Goal: Task Accomplishment & Management: Use online tool/utility

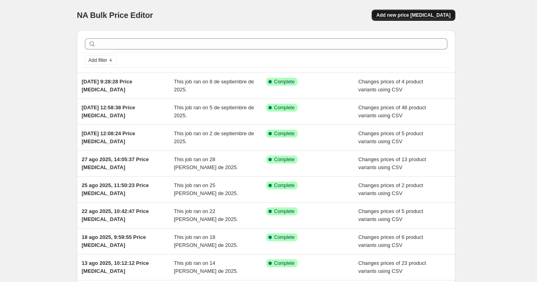
click at [423, 18] on button "Add new price [MEDICAL_DATA]" at bounding box center [414, 15] width 84 height 11
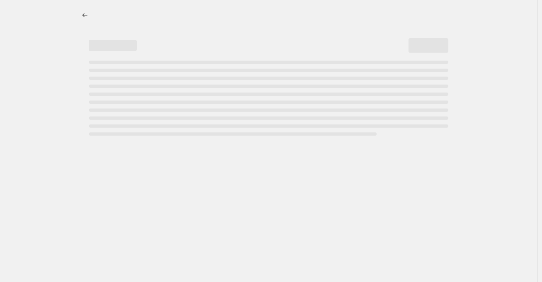
select select "percentage"
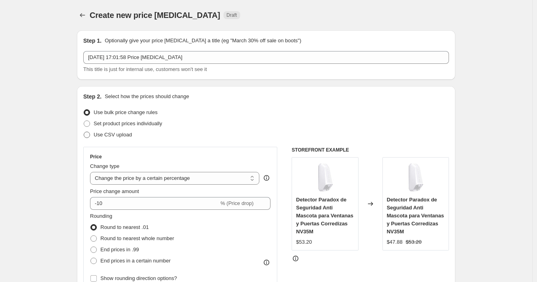
click at [129, 133] on span "Use CSV upload" at bounding box center [113, 135] width 38 height 6
click at [84, 132] on input "Use CSV upload" at bounding box center [84, 132] width 0 height 0
radio input "true"
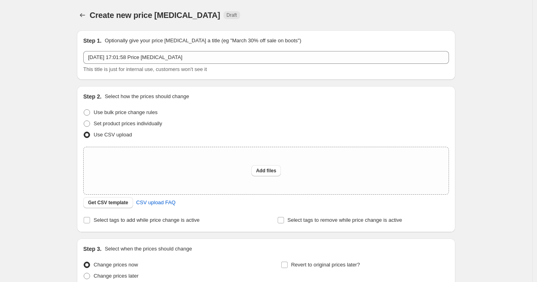
scroll to position [44, 0]
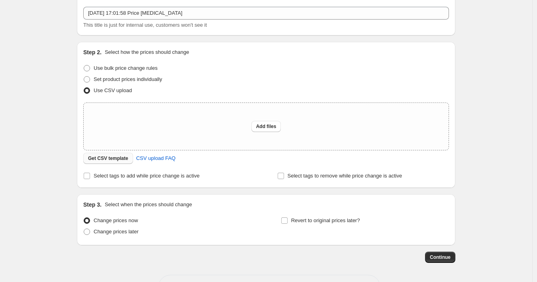
click at [126, 159] on span "Get CSV template" at bounding box center [108, 158] width 40 height 6
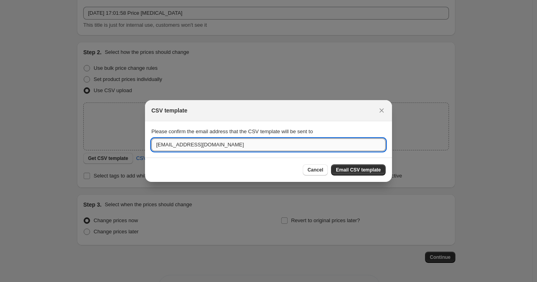
click at [218, 144] on input "[EMAIL_ADDRESS][DOMAIN_NAME]" at bounding box center [269, 144] width 234 height 13
paste input "wshopify738"
type input "[EMAIL_ADDRESS][DOMAIN_NAME]"
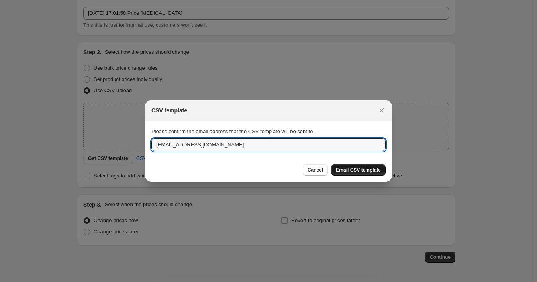
click at [363, 169] on span "Email CSV template" at bounding box center [358, 170] width 45 height 6
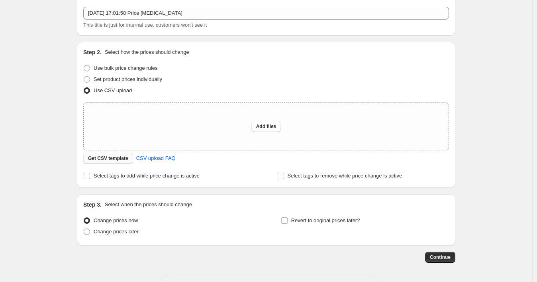
click at [116, 158] on span "Get CSV template" at bounding box center [108, 158] width 40 height 6
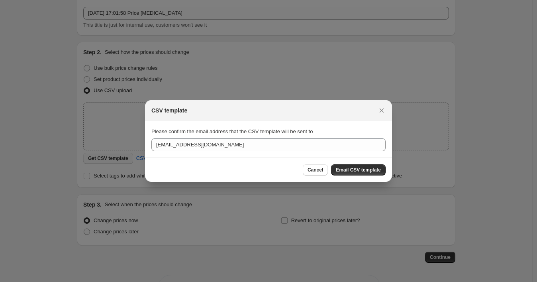
scroll to position [0, 0]
click at [313, 167] on span "Cancel" at bounding box center [316, 170] width 16 height 6
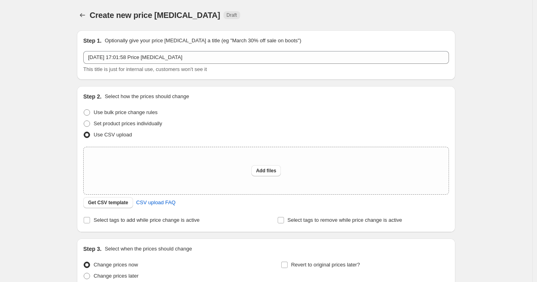
scroll to position [44, 0]
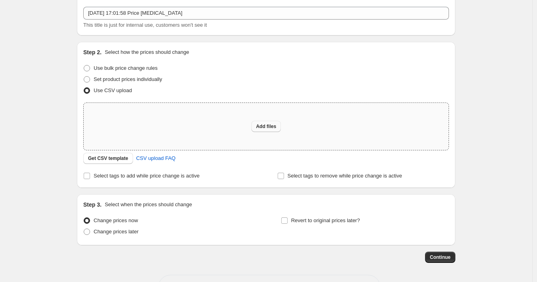
click at [264, 128] on span "Add files" at bounding box center [266, 126] width 20 height 6
type input "C:\fakepath\09092025_1714 p3.csv"
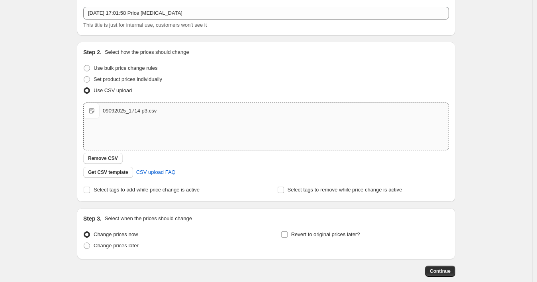
click at [447, 272] on span "Continue" at bounding box center [440, 271] width 21 height 6
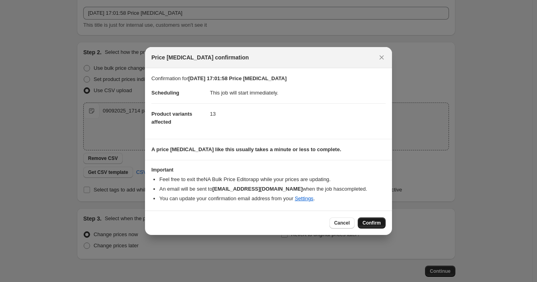
click at [372, 221] on span "Confirm" at bounding box center [372, 223] width 18 height 6
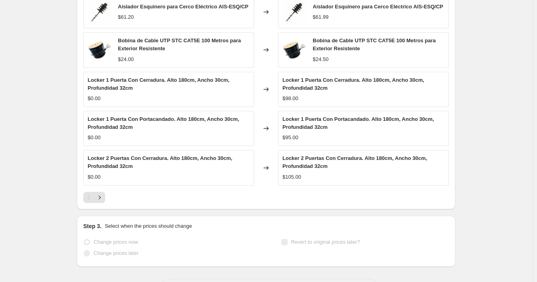
scroll to position [396, 0]
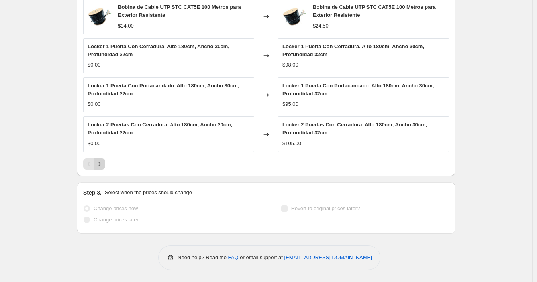
click at [102, 161] on icon "Next" at bounding box center [100, 164] width 8 height 8
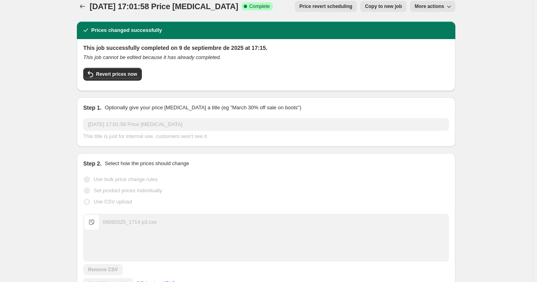
scroll to position [0, 0]
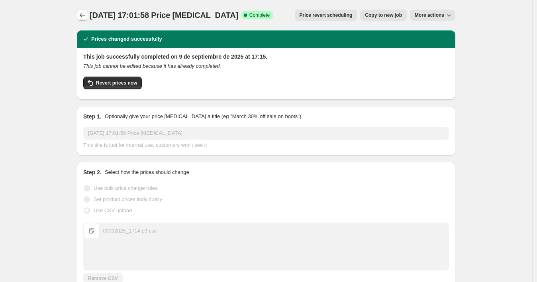
click at [86, 14] on icon "Price change jobs" at bounding box center [83, 15] width 8 height 8
